Goal: Information Seeking & Learning: Find contact information

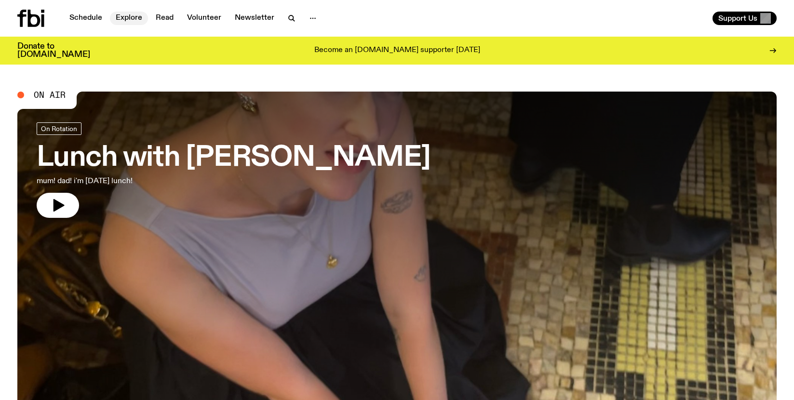
click at [127, 16] on link "Explore" at bounding box center [129, 18] width 38 height 13
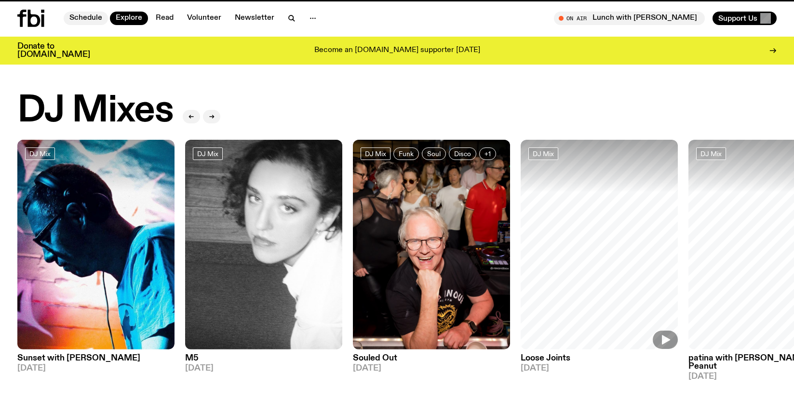
click at [84, 18] on link "Schedule" at bounding box center [86, 18] width 44 height 13
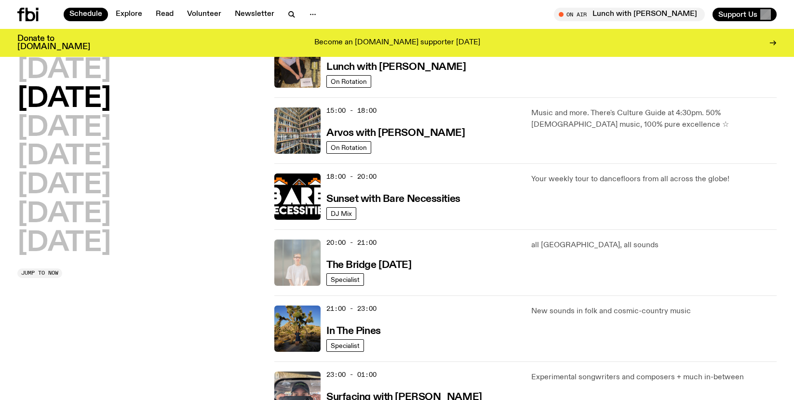
scroll to position [341, 0]
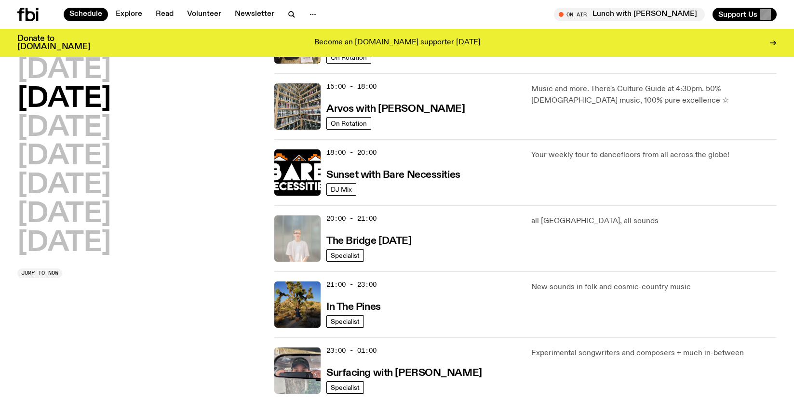
click at [295, 231] on img at bounding box center [297, 238] width 46 height 46
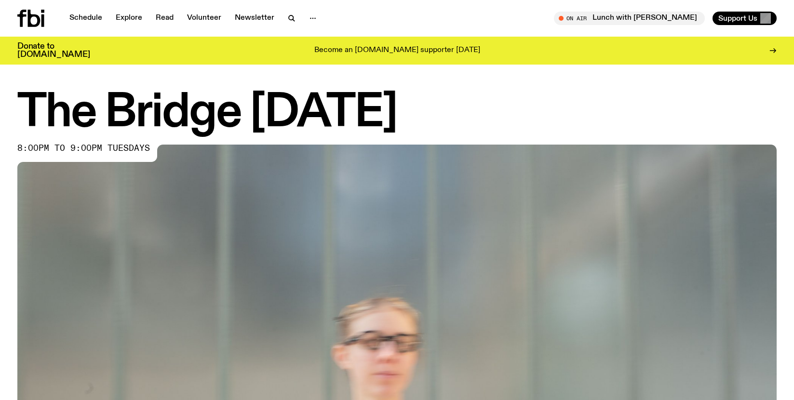
click at [244, 239] on img at bounding box center [396, 358] width 759 height 427
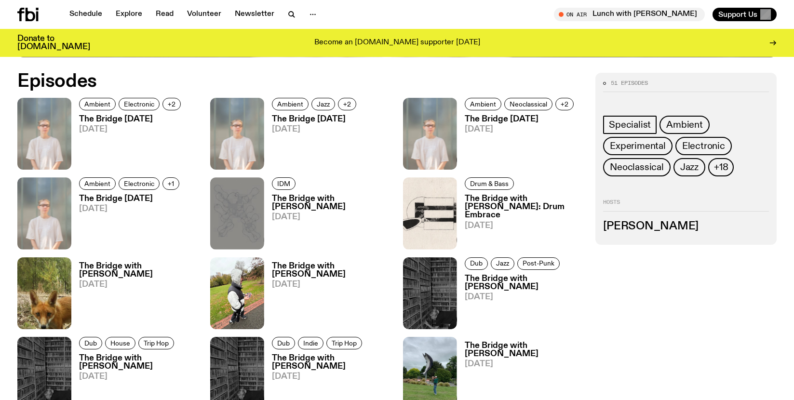
scroll to position [506, 0]
click at [126, 201] on h3 "The Bridge [DATE]" at bounding box center [130, 199] width 103 height 8
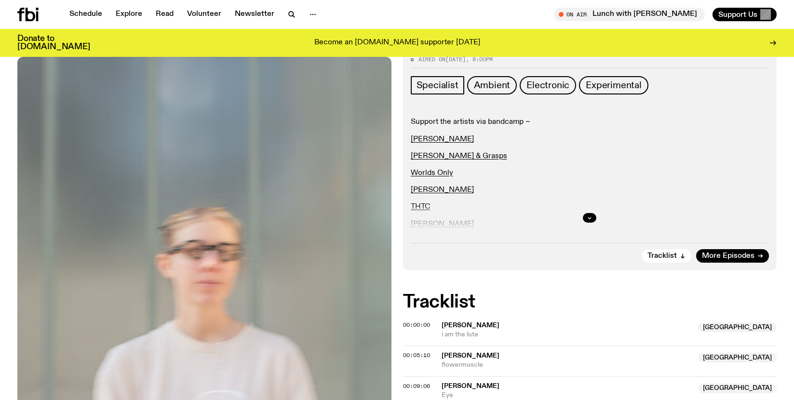
scroll to position [137, 0]
click at [586, 218] on button "button" at bounding box center [589, 218] width 13 height 10
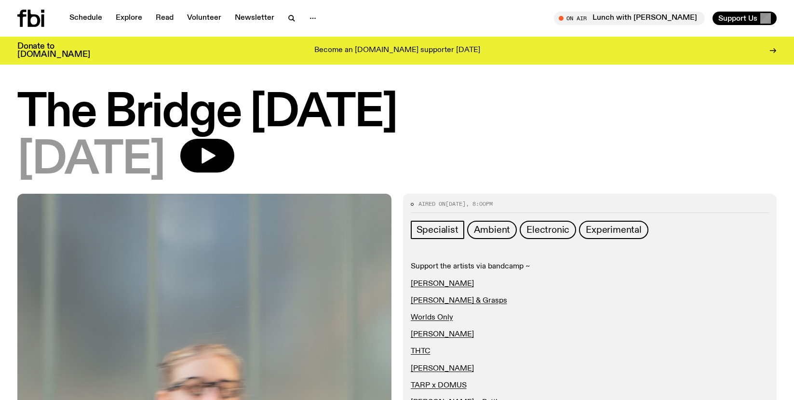
scroll to position [17, 0]
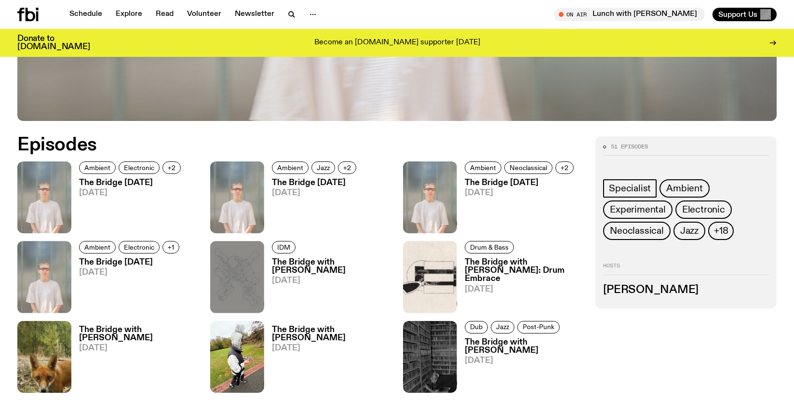
scroll to position [439, 0]
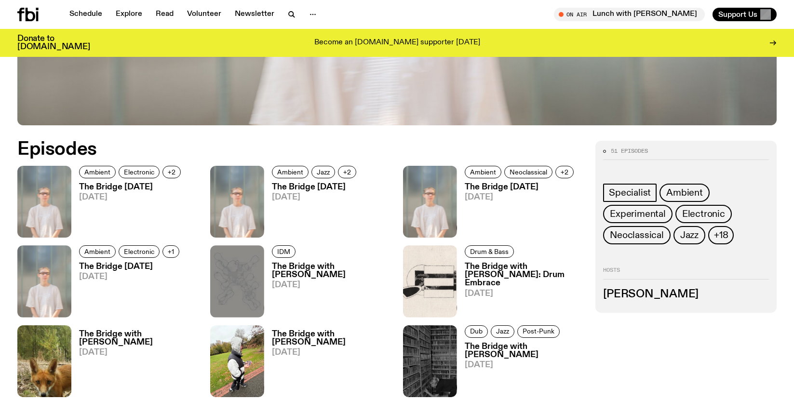
click at [493, 189] on h3 "The Bridge [DATE]" at bounding box center [521, 187] width 112 height 8
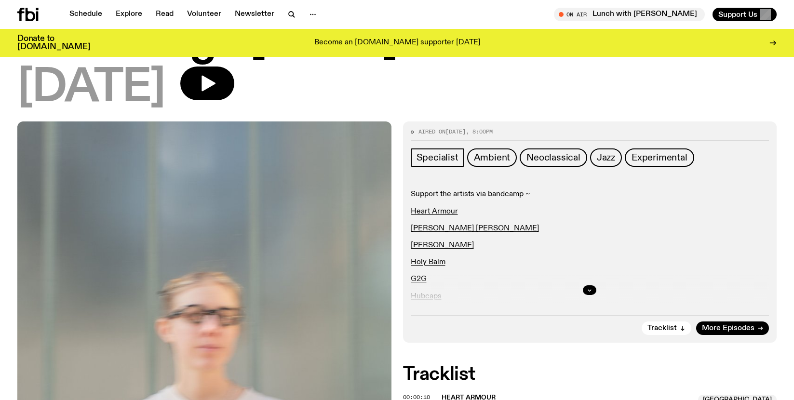
scroll to position [65, 0]
click at [594, 291] on button "button" at bounding box center [589, 290] width 13 height 10
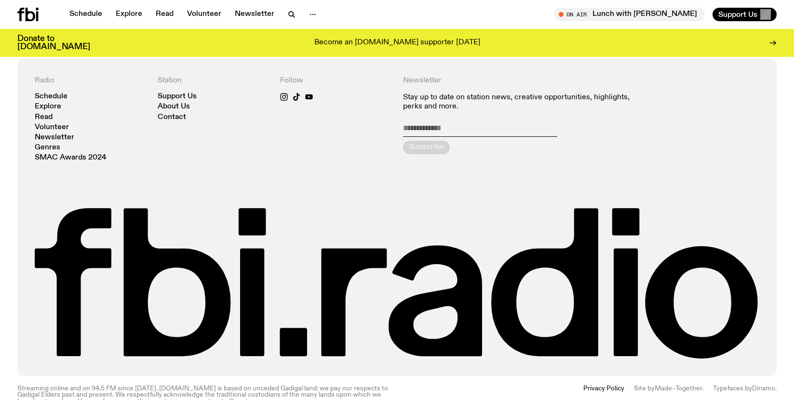
scroll to position [919, 0]
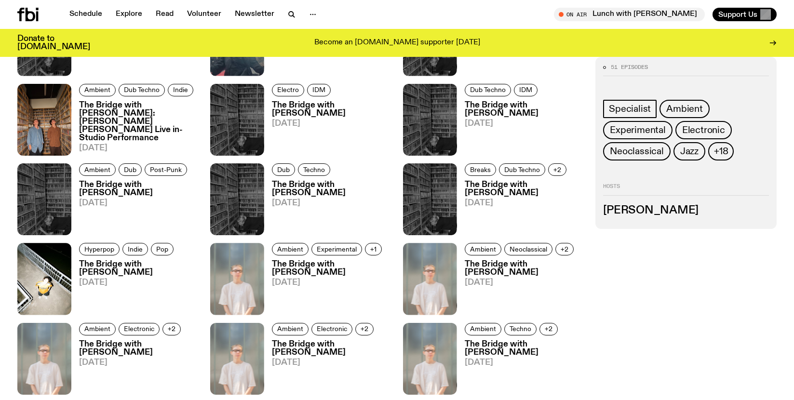
scroll to position [439, 0]
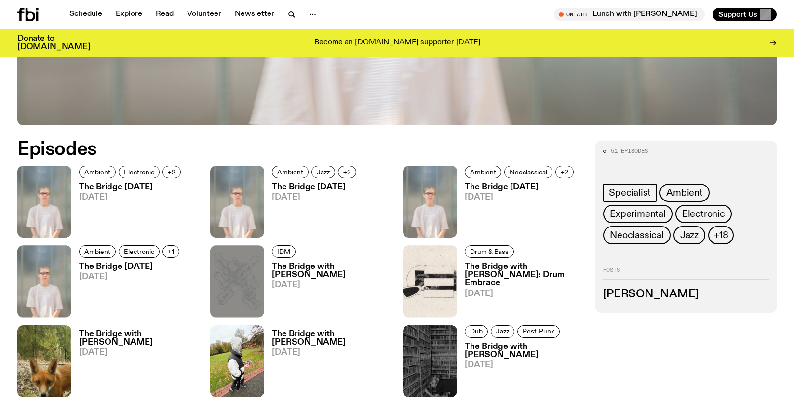
click at [105, 187] on h3 "The Bridge [DATE]" at bounding box center [131, 187] width 105 height 8
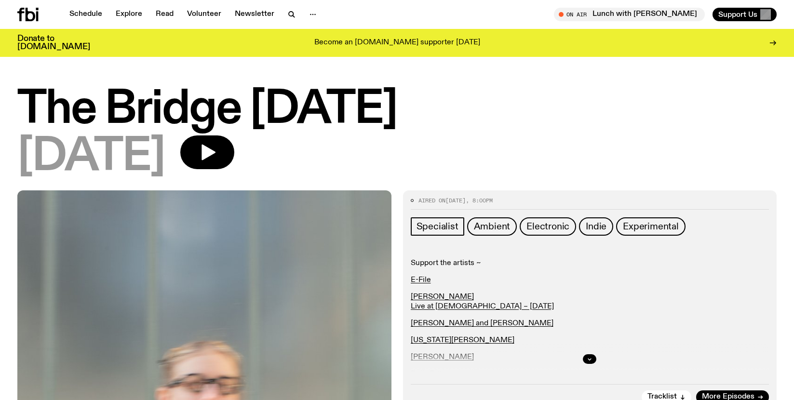
scroll to position [44, 0]
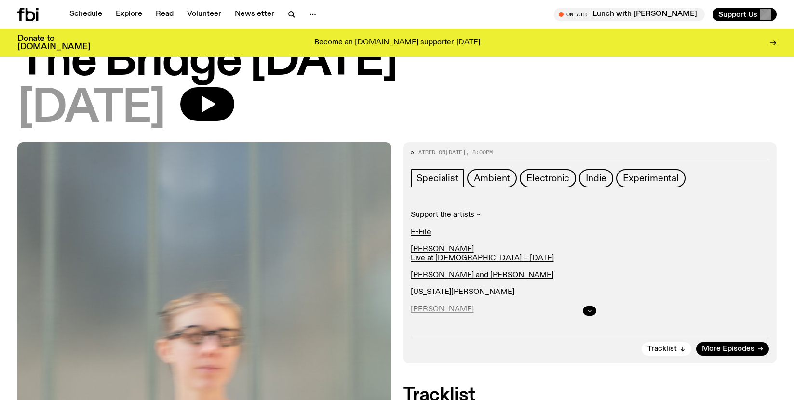
click at [588, 307] on button "button" at bounding box center [589, 311] width 13 height 10
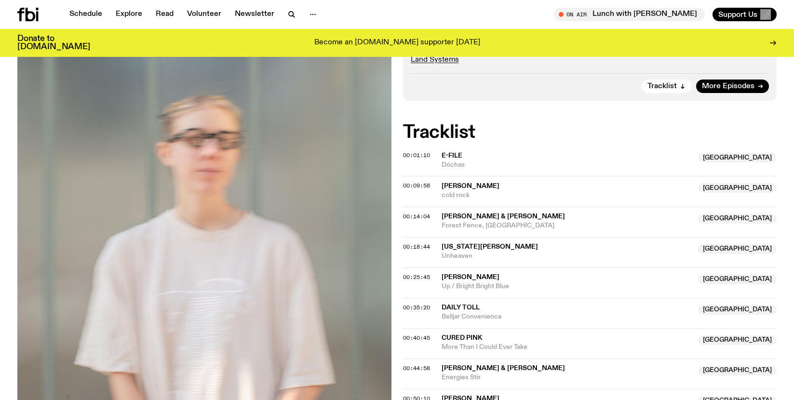
scroll to position [272, 0]
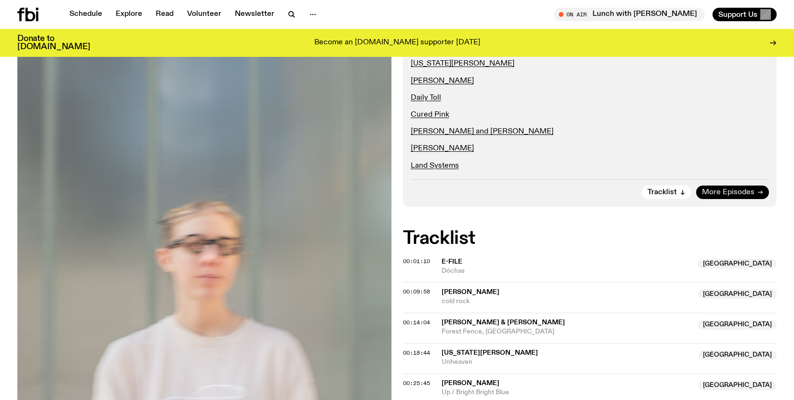
click at [744, 192] on span "More Episodes" at bounding box center [728, 192] width 53 height 7
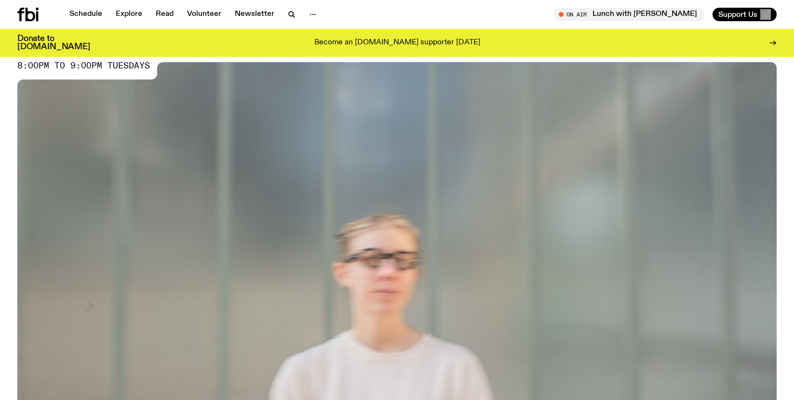
scroll to position [508, 0]
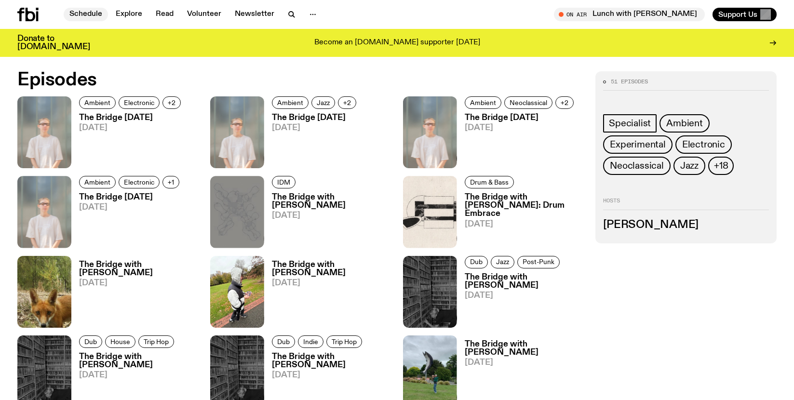
click at [87, 17] on link "Schedule" at bounding box center [86, 14] width 44 height 13
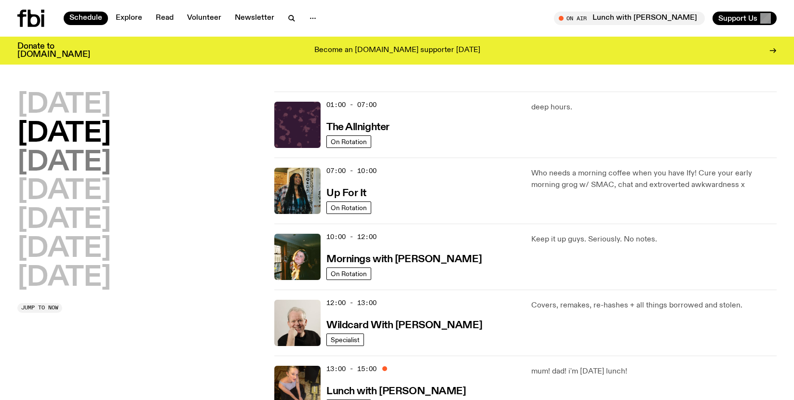
click at [87, 165] on h2 "[DATE]" at bounding box center [63, 162] width 93 height 27
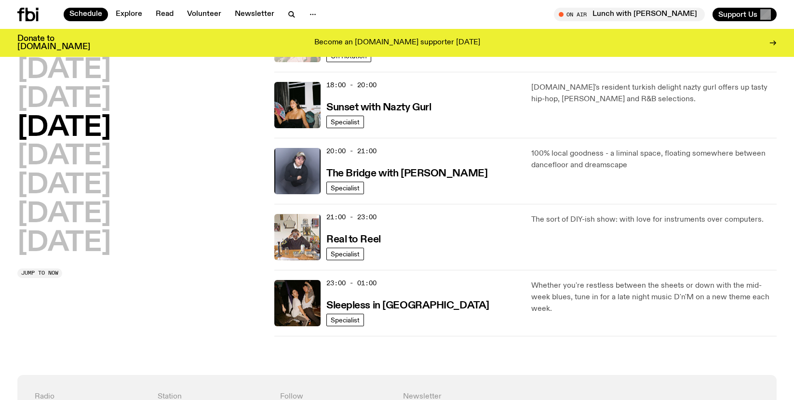
scroll to position [416, 0]
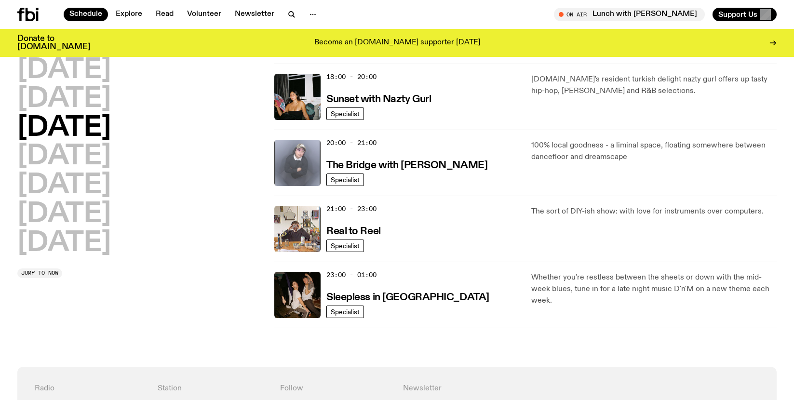
click at [303, 162] on img at bounding box center [297, 163] width 46 height 46
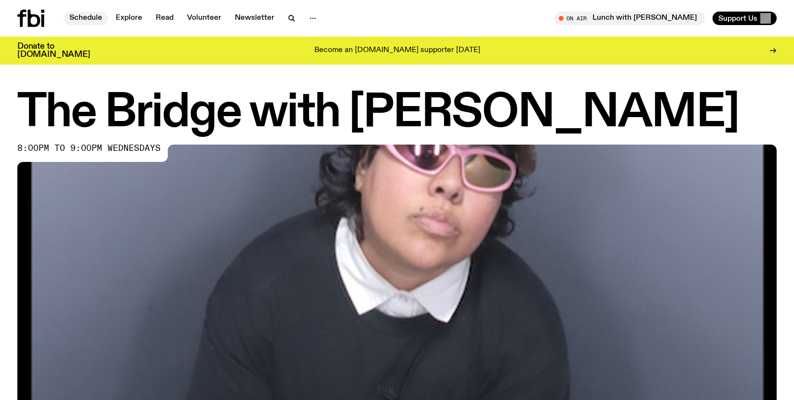
click at [81, 21] on link "Schedule" at bounding box center [86, 18] width 44 height 13
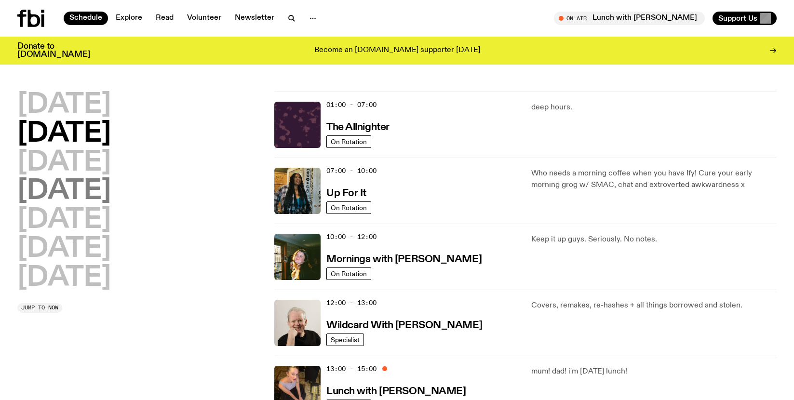
click at [99, 195] on h2 "[DATE]" at bounding box center [63, 191] width 93 height 27
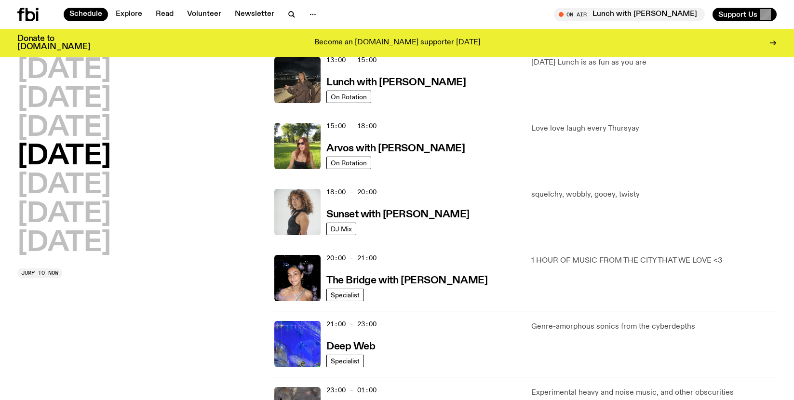
scroll to position [302, 0]
click at [404, 282] on h3 "The Bridge with [PERSON_NAME]" at bounding box center [406, 280] width 161 height 10
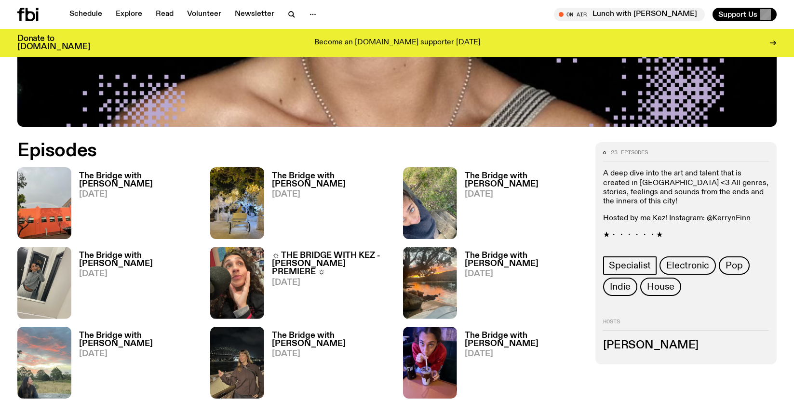
scroll to position [436, 0]
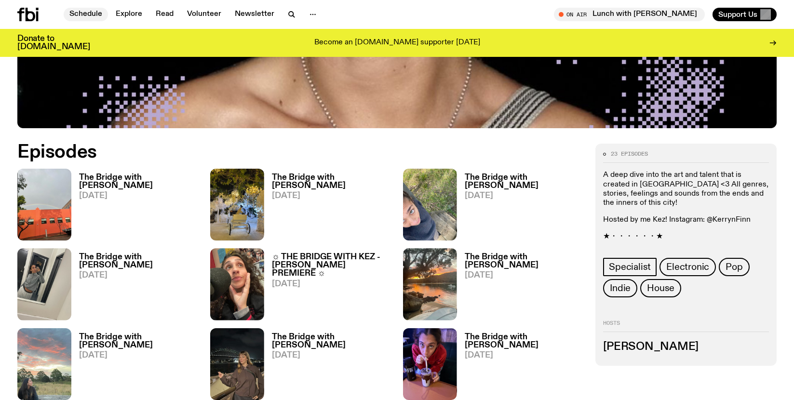
click at [85, 11] on link "Schedule" at bounding box center [86, 14] width 44 height 13
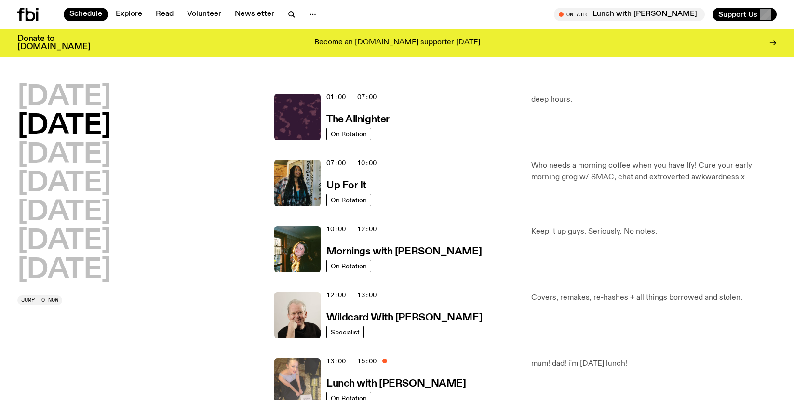
scroll to position [109, 0]
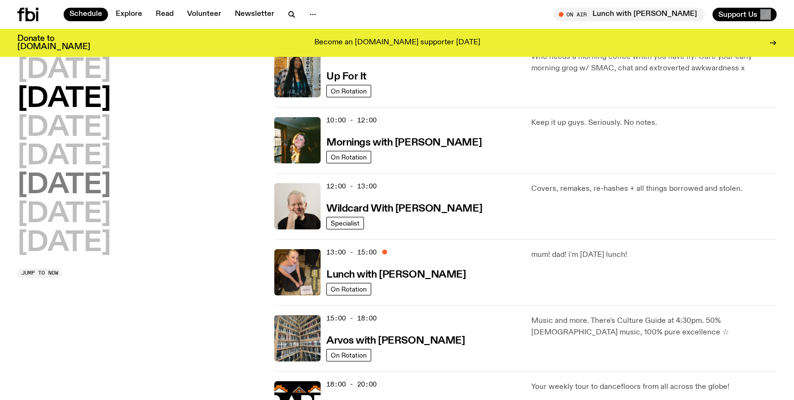
click at [75, 183] on h2 "[DATE]" at bounding box center [63, 185] width 93 height 27
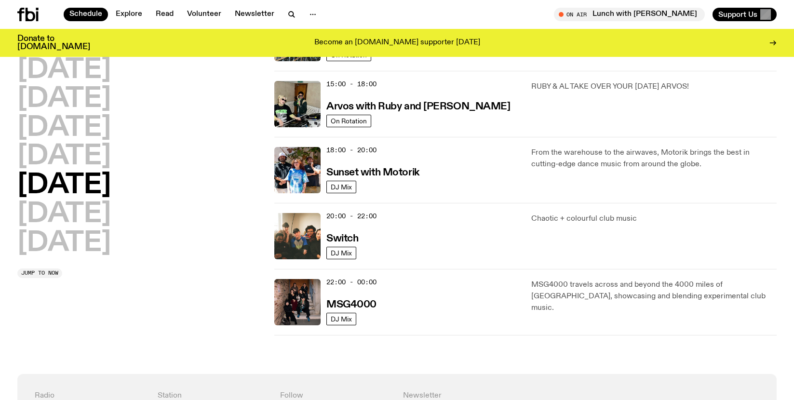
scroll to position [344, 0]
click at [90, 230] on h2 "[DATE]" at bounding box center [63, 243] width 93 height 27
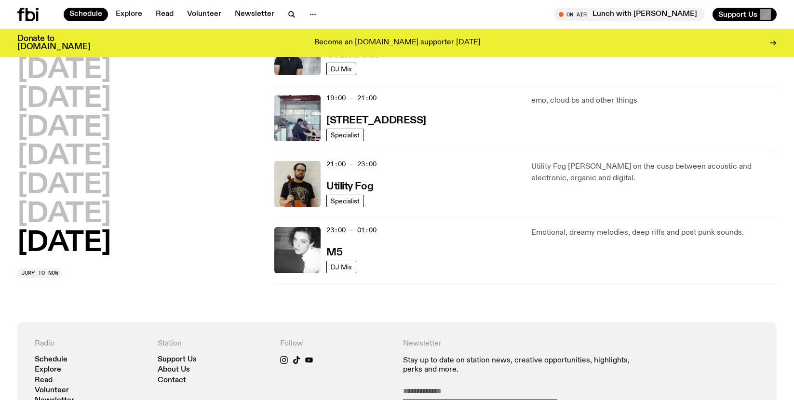
scroll to position [667, 0]
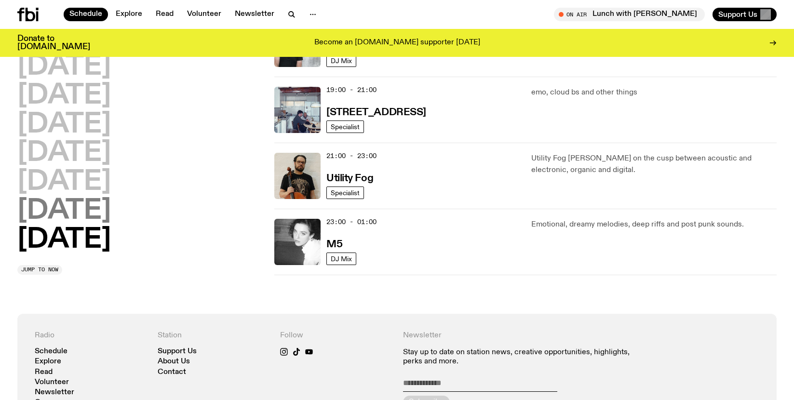
click at [88, 220] on h2 "[DATE]" at bounding box center [63, 211] width 93 height 27
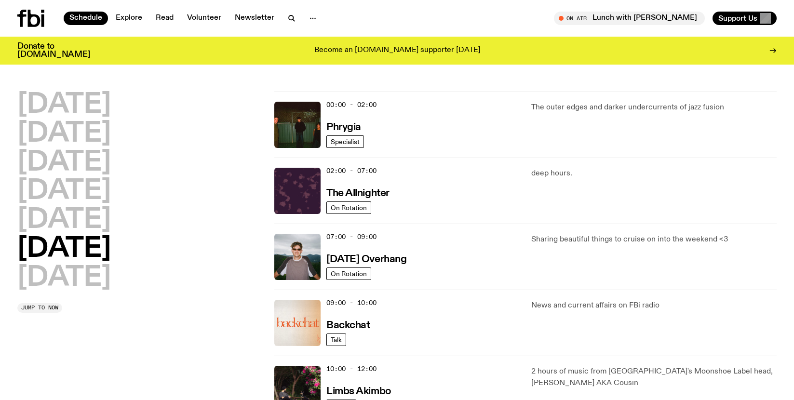
scroll to position [0, 0]
click at [111, 111] on h2 "[DATE]" at bounding box center [63, 105] width 93 height 27
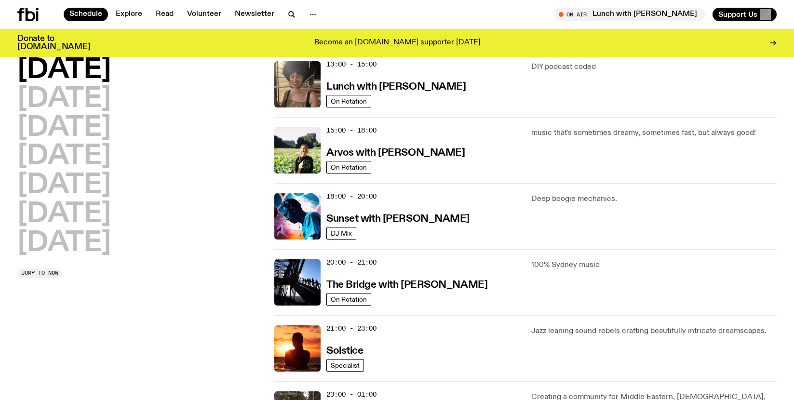
scroll to position [300, 0]
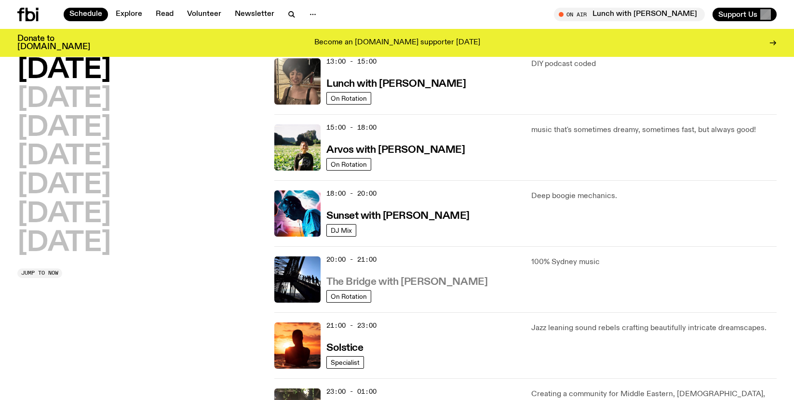
click at [399, 284] on h3 "The Bridge with [PERSON_NAME]" at bounding box center [406, 282] width 161 height 10
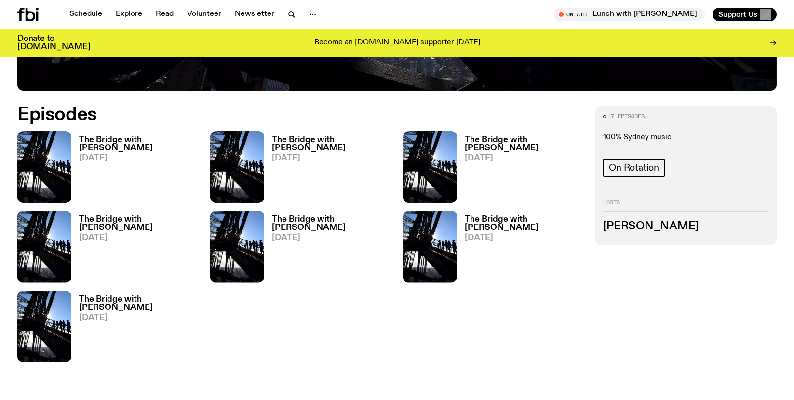
scroll to position [482, 0]
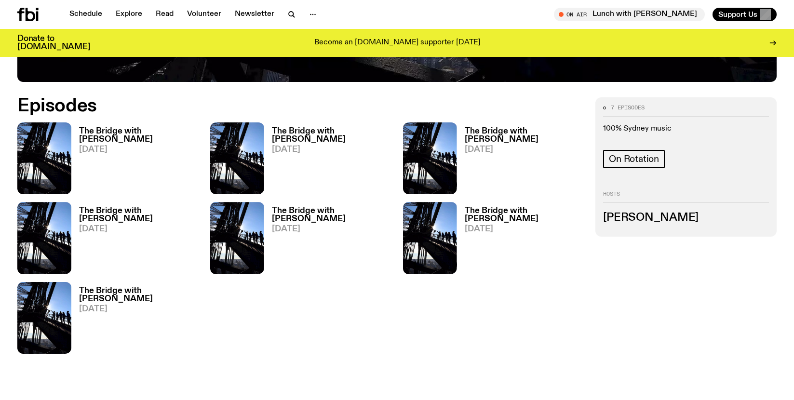
click at [104, 130] on h3 "The Bridge with [PERSON_NAME]" at bounding box center [139, 135] width 120 height 16
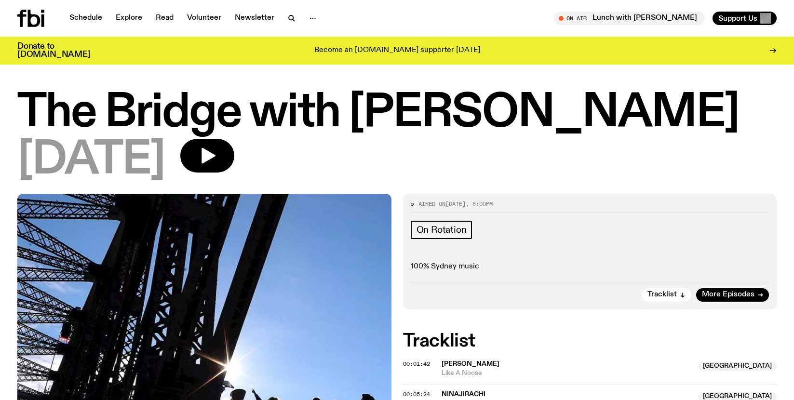
scroll to position [0, 0]
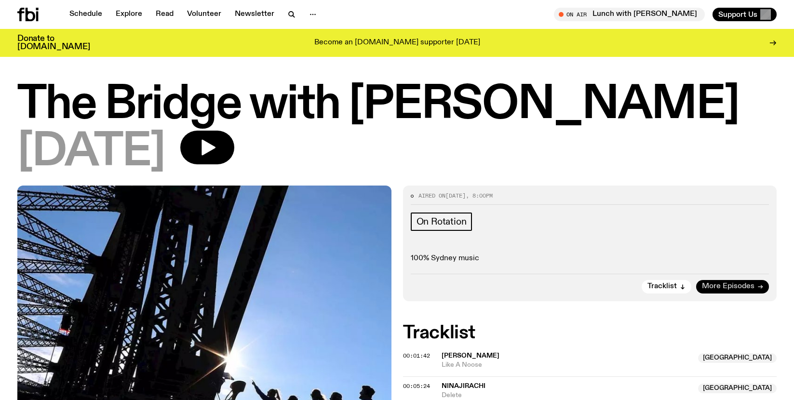
click at [750, 284] on span "More Episodes" at bounding box center [728, 286] width 53 height 7
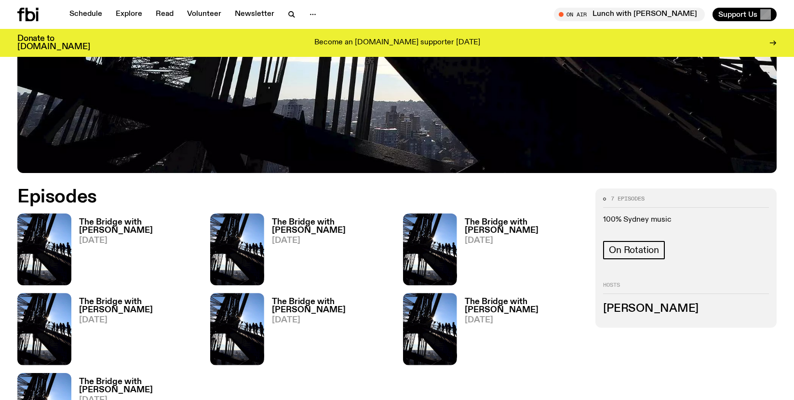
scroll to position [414, 0]
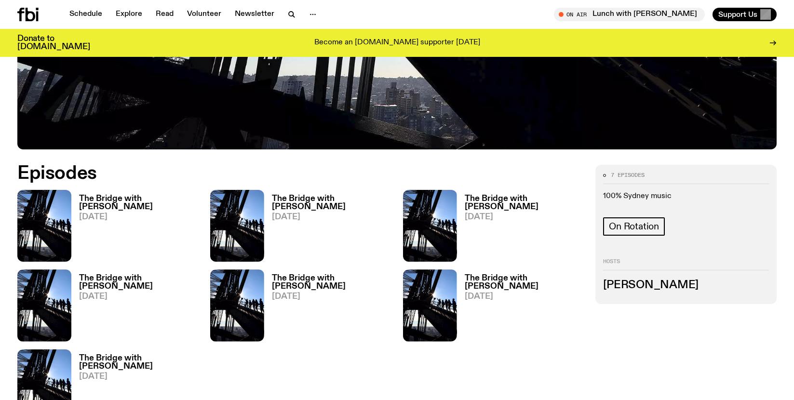
click at [638, 294] on div "7 episodes 100% Sydney music On Rotation Hosts [PERSON_NAME]" at bounding box center [685, 234] width 181 height 139
click at [639, 288] on h3 "[PERSON_NAME]" at bounding box center [686, 285] width 166 height 11
click at [618, 286] on h3 "[PERSON_NAME]" at bounding box center [686, 285] width 166 height 11
click at [484, 198] on h3 "The Bridge with [PERSON_NAME]" at bounding box center [525, 203] width 120 height 16
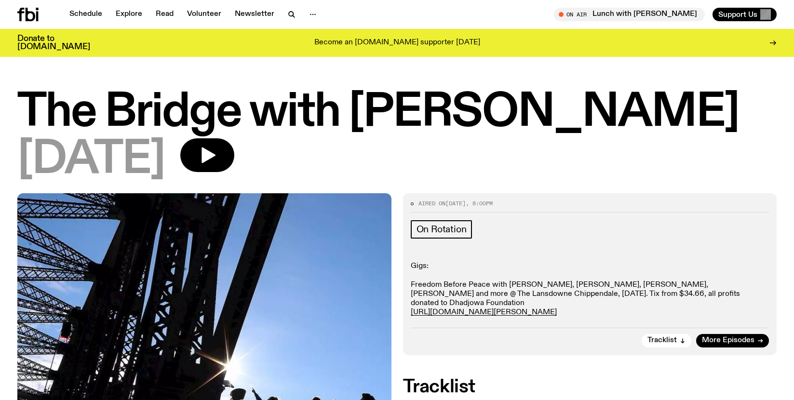
scroll to position [29, 0]
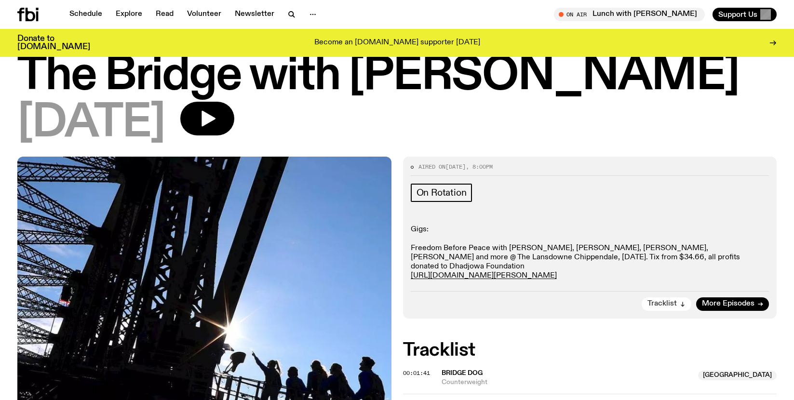
click at [688, 303] on button "Tracklist" at bounding box center [666, 303] width 50 height 13
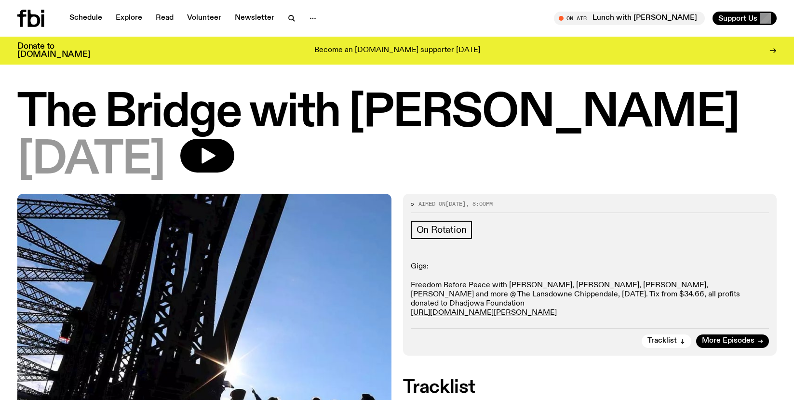
scroll to position [0, 0]
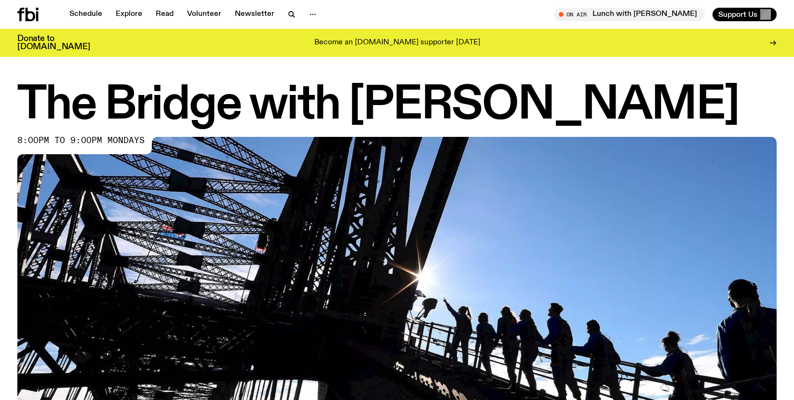
scroll to position [414, 0]
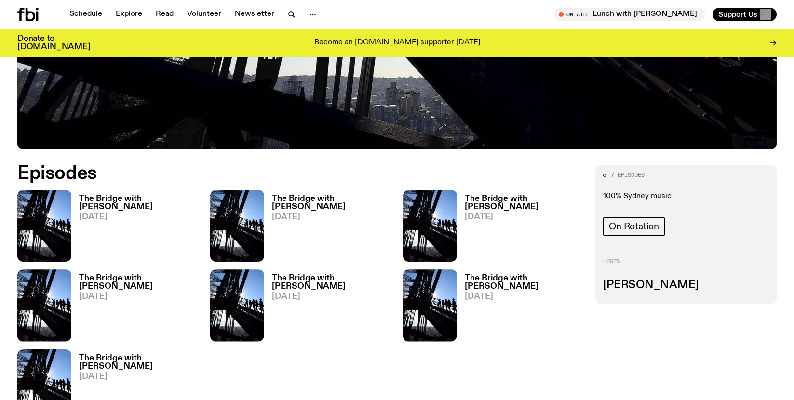
click at [280, 281] on h3 "The Bridge with [PERSON_NAME]" at bounding box center [332, 282] width 120 height 16
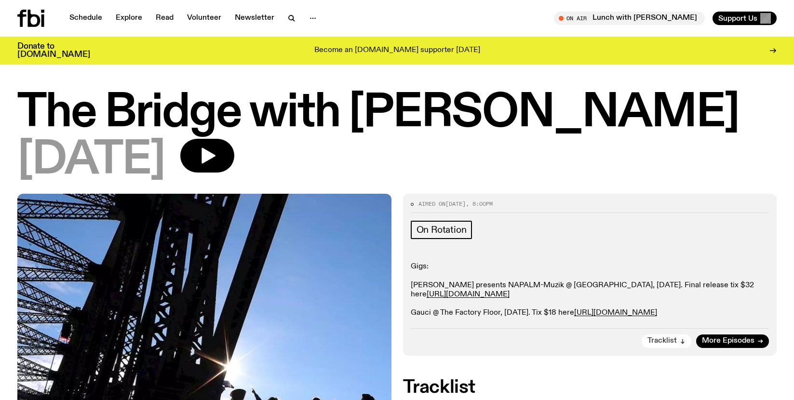
click at [670, 337] on span "Tracklist" at bounding box center [661, 340] width 29 height 7
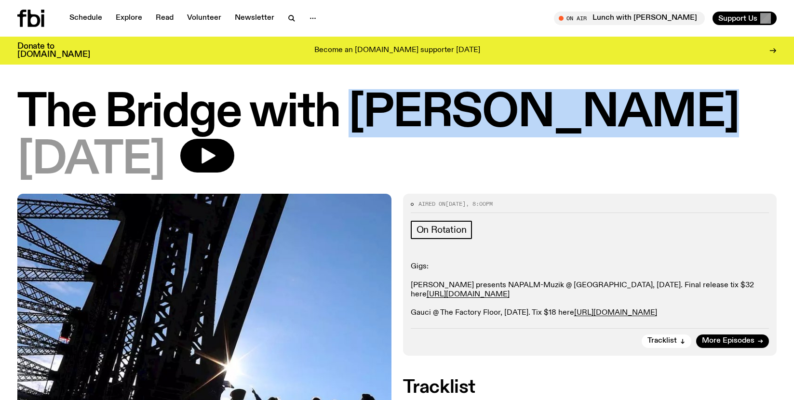
drag, startPoint x: 647, startPoint y: 115, endPoint x: 361, endPoint y: 114, distance: 285.8
click at [361, 114] on h1 "The Bridge with [PERSON_NAME]" at bounding box center [396, 113] width 759 height 43
copy h1 "[PERSON_NAME]"
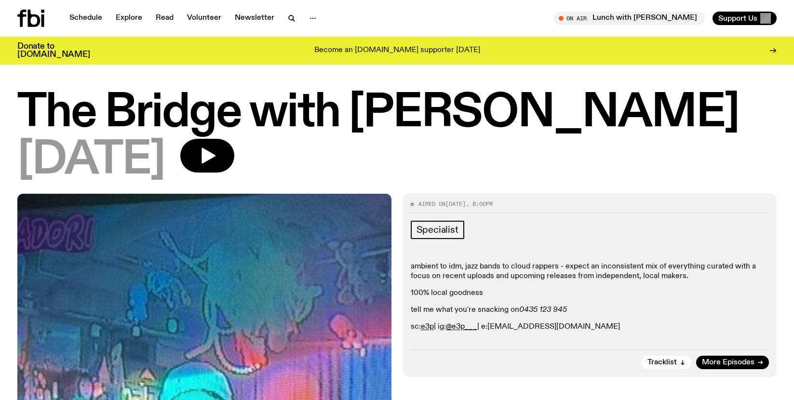
drag, startPoint x: 577, startPoint y: 326, endPoint x: 497, endPoint y: 327, distance: 80.0
click at [497, 327] on p "sc: e3p | ig: @e3p___ | e: [EMAIL_ADDRESS][DOMAIN_NAME]" at bounding box center [590, 326] width 359 height 9
copy p "sim.c@fbiradio.com"
click at [465, 327] on link "@e3p___" at bounding box center [461, 327] width 31 height 8
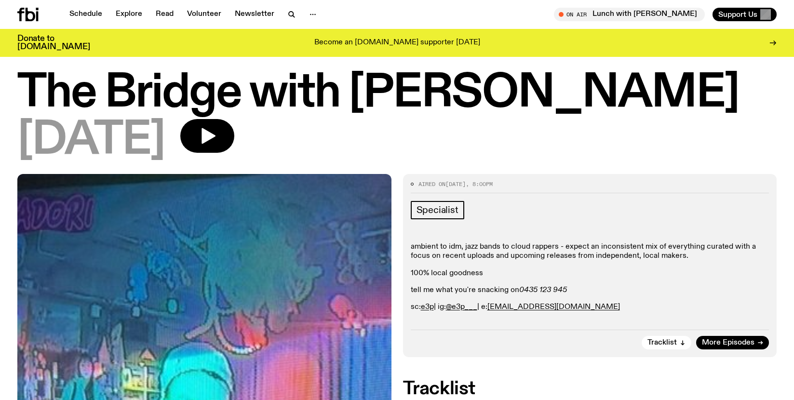
scroll to position [21, 0]
